Goal: Task Accomplishment & Management: Manage account settings

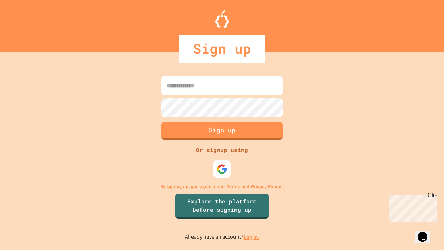
click at [252, 237] on link "Log in." at bounding box center [251, 236] width 16 height 7
